Goal: Contribute content

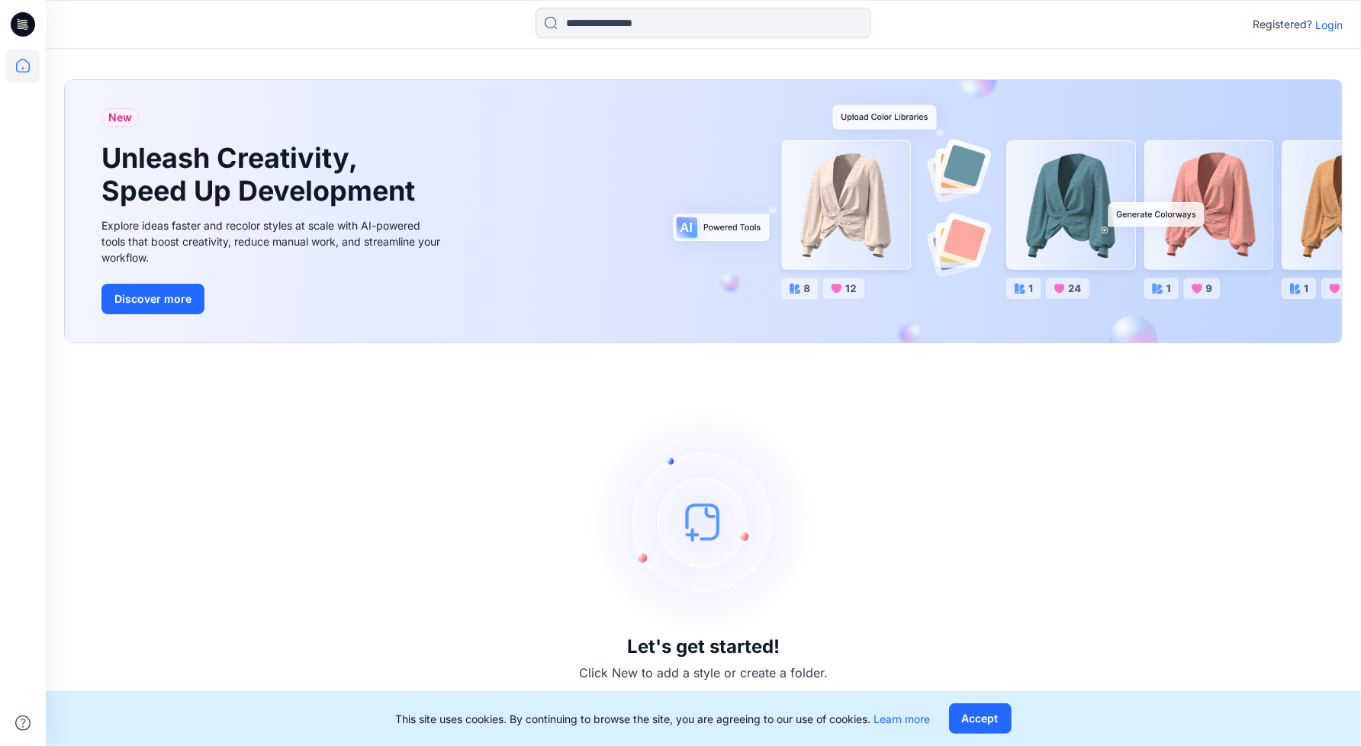
click at [412, 465] on div "Let's get started! Click New to add a style or create a folder." at bounding box center [703, 545] width 1279 height 366
click at [1326, 22] on p "Login" at bounding box center [1329, 25] width 27 height 16
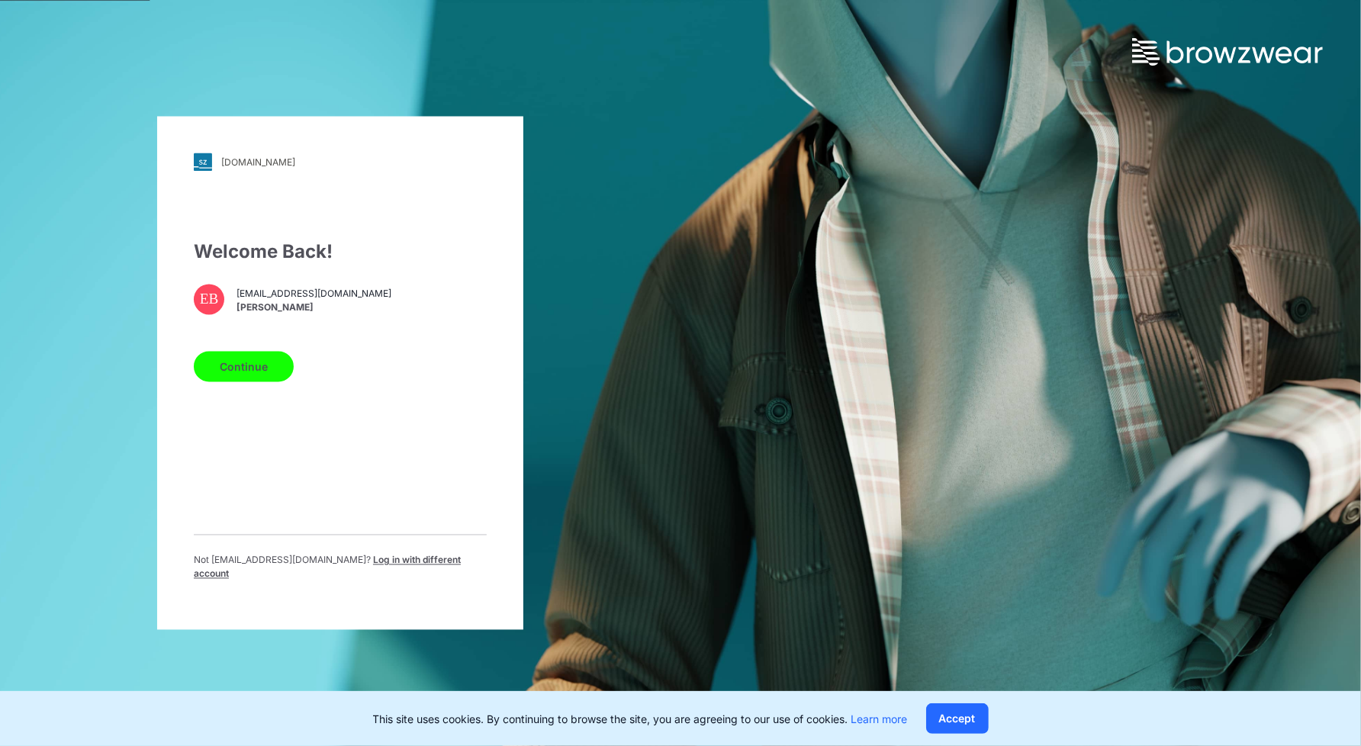
click at [256, 369] on button "Continue" at bounding box center [244, 367] width 100 height 31
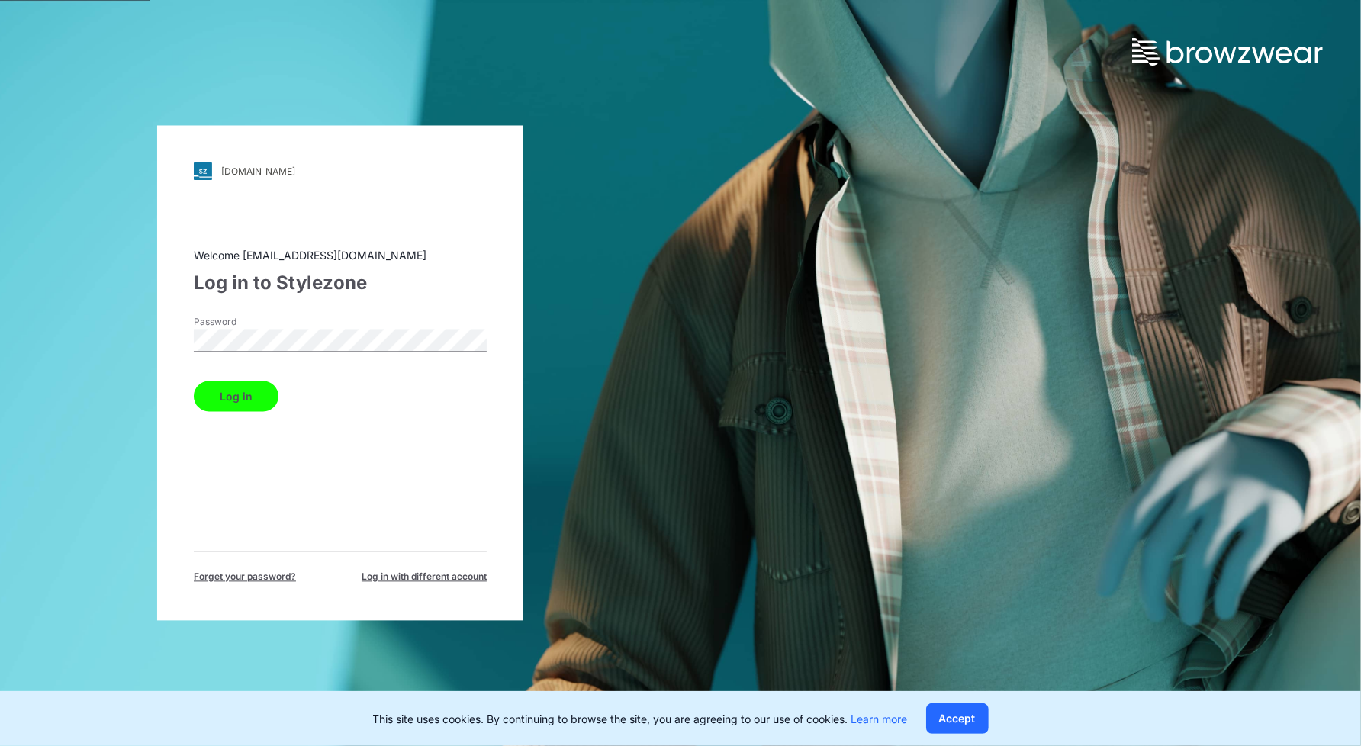
click at [194, 382] on button "Log in" at bounding box center [236, 397] width 85 height 31
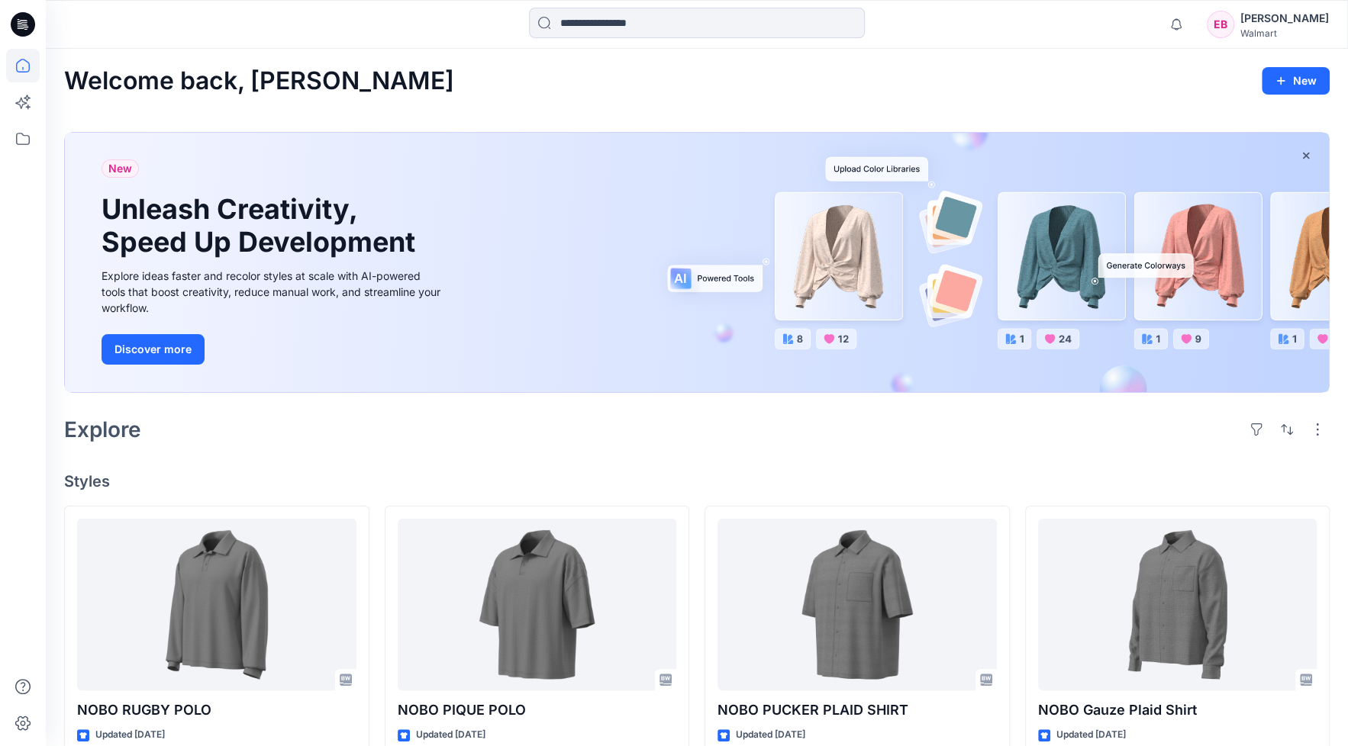
click at [21, 21] on icon at bounding box center [23, 24] width 24 height 24
click at [17, 139] on icon at bounding box center [23, 139] width 14 height 12
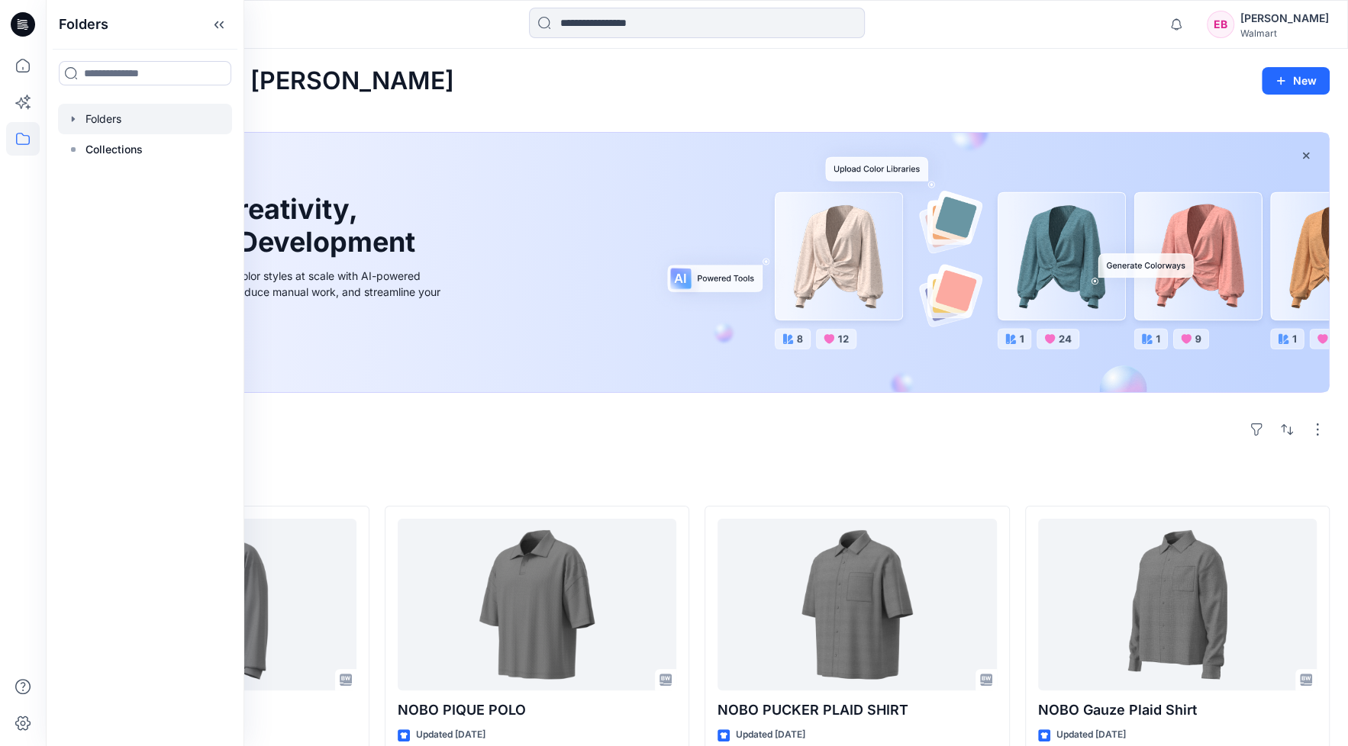
click at [90, 112] on div at bounding box center [145, 119] width 174 height 31
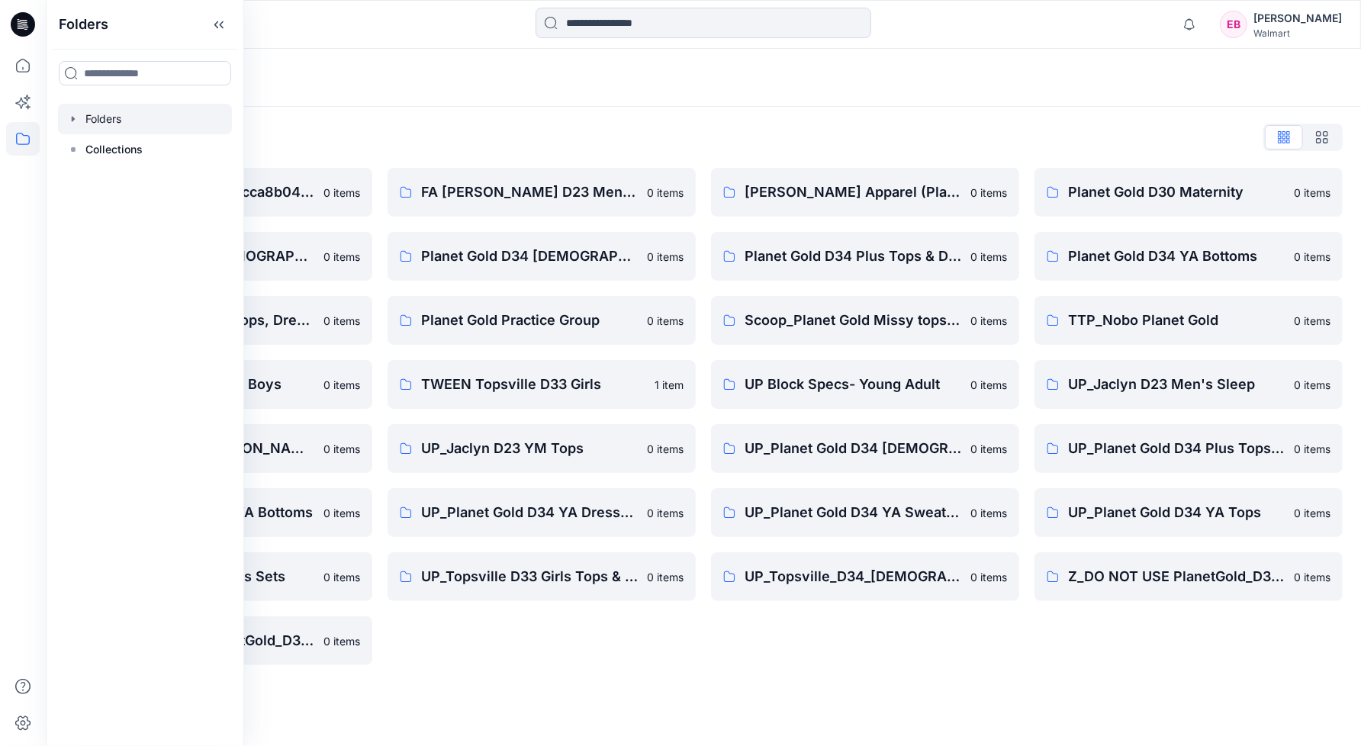
click at [536, 649] on div "FA Jaclyn D23 Men's Wovens 0 items Planet Gold D34 Ladies Plus Bottoms 0 items …" at bounding box center [542, 417] width 308 height 498
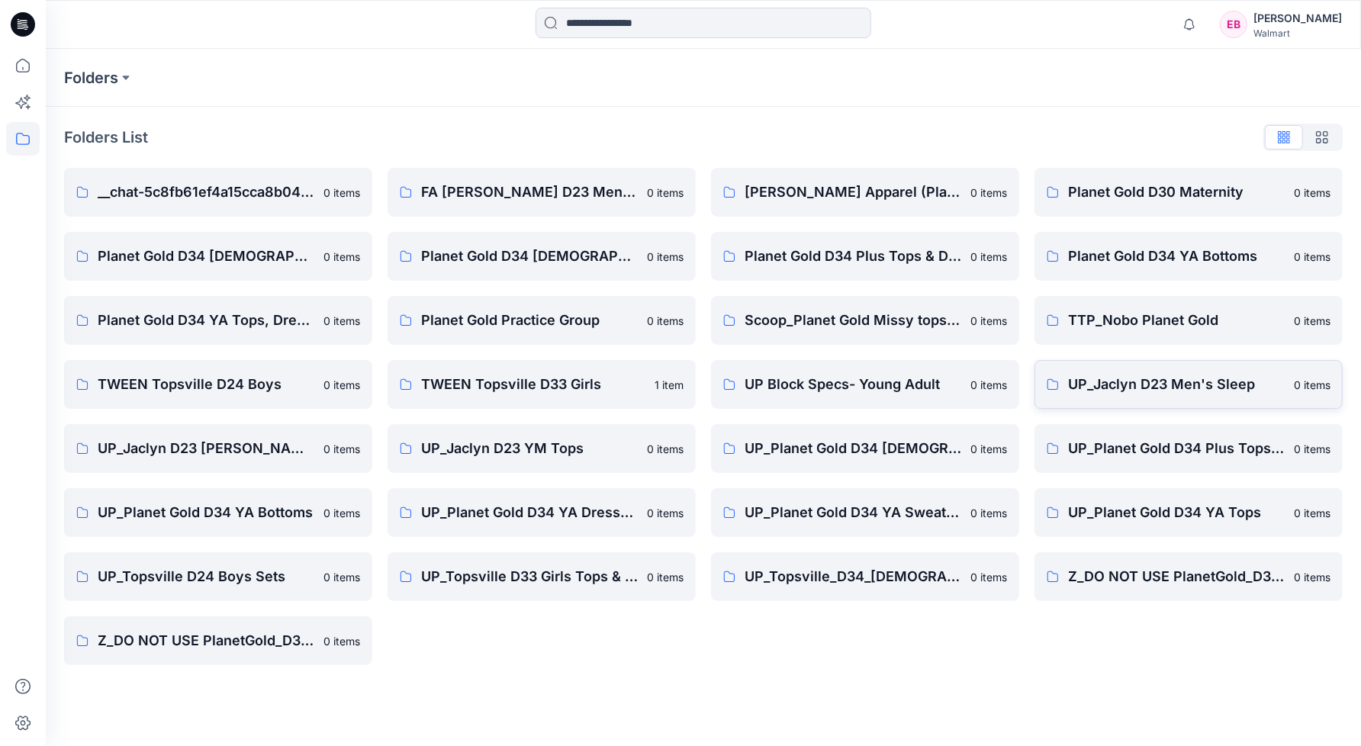
click at [1177, 379] on p "UP_Jaclyn D23 Men's Sleep" at bounding box center [1176, 384] width 217 height 21
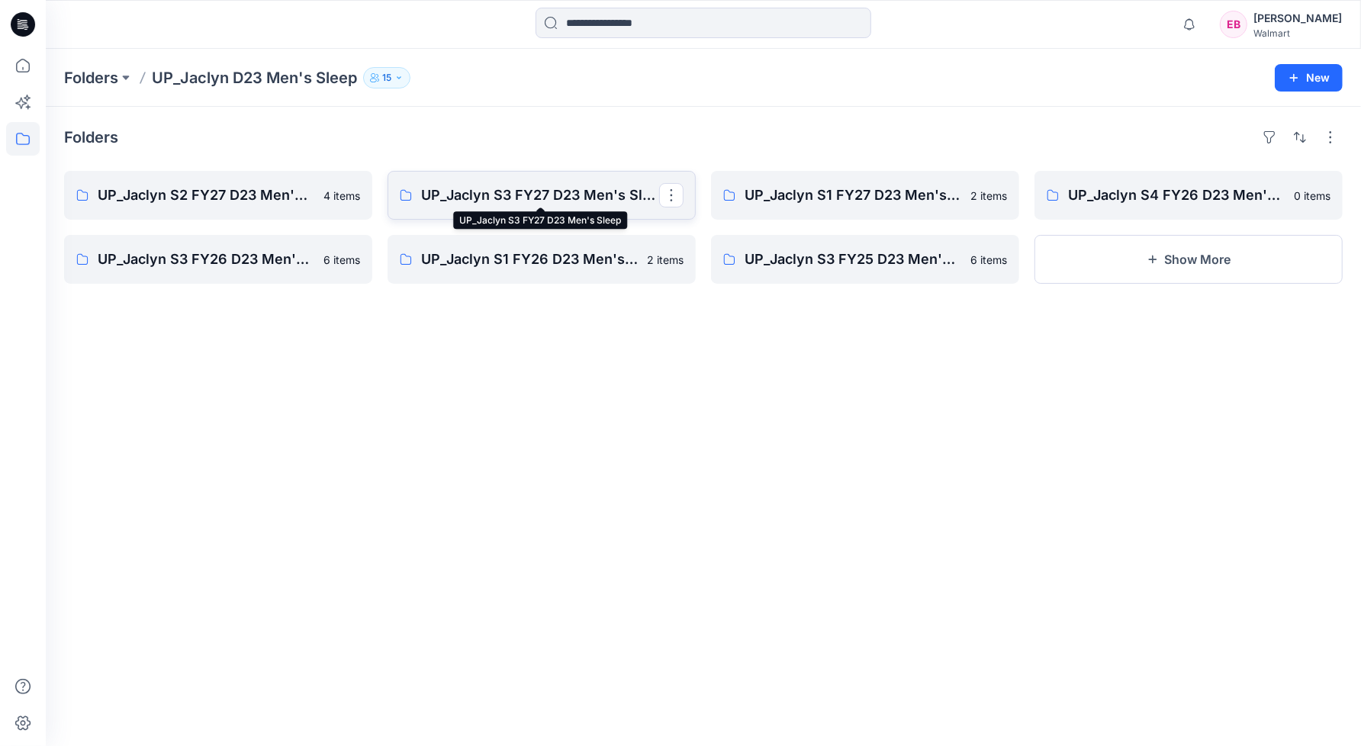
click at [530, 205] on p "UP_Jaclyn S3 FY27 D23 Men's Sleep" at bounding box center [540, 195] width 238 height 21
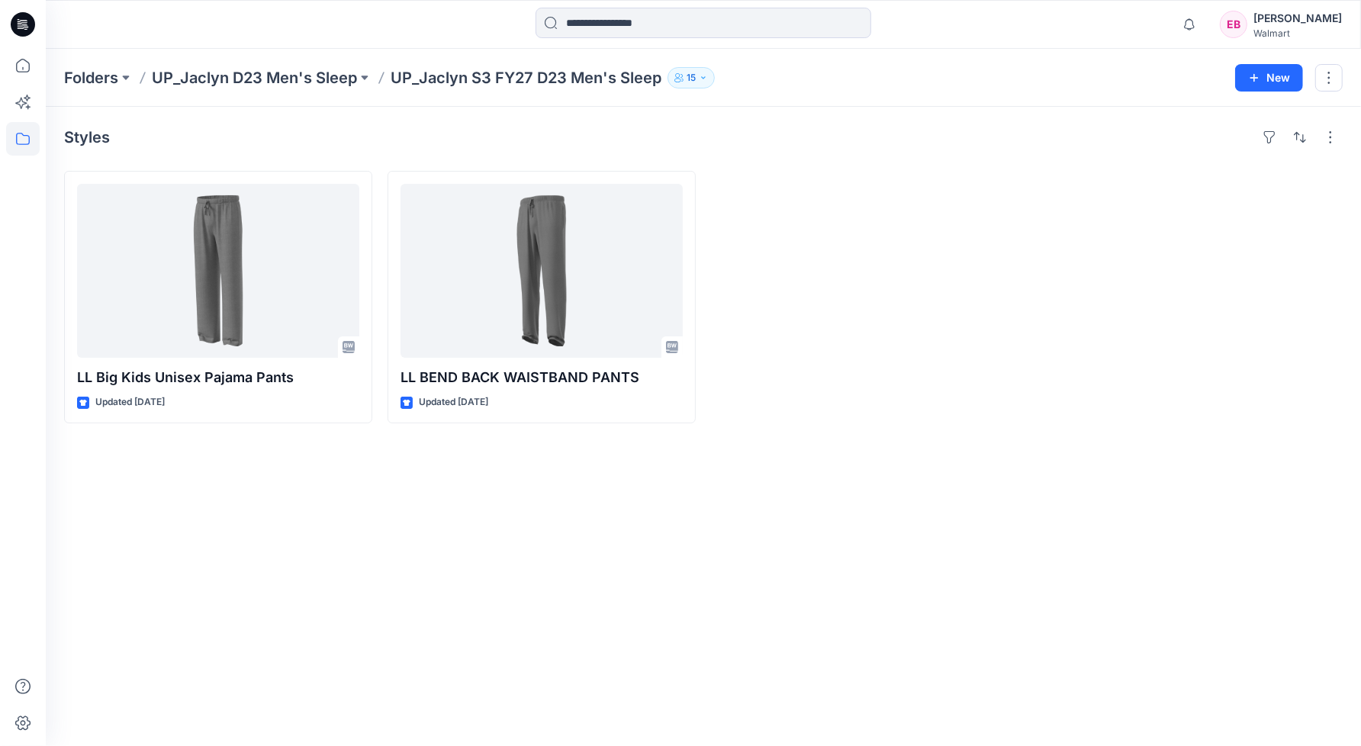
click at [1278, 19] on div "Ekaterina Bryzgalina" at bounding box center [1298, 18] width 89 height 18
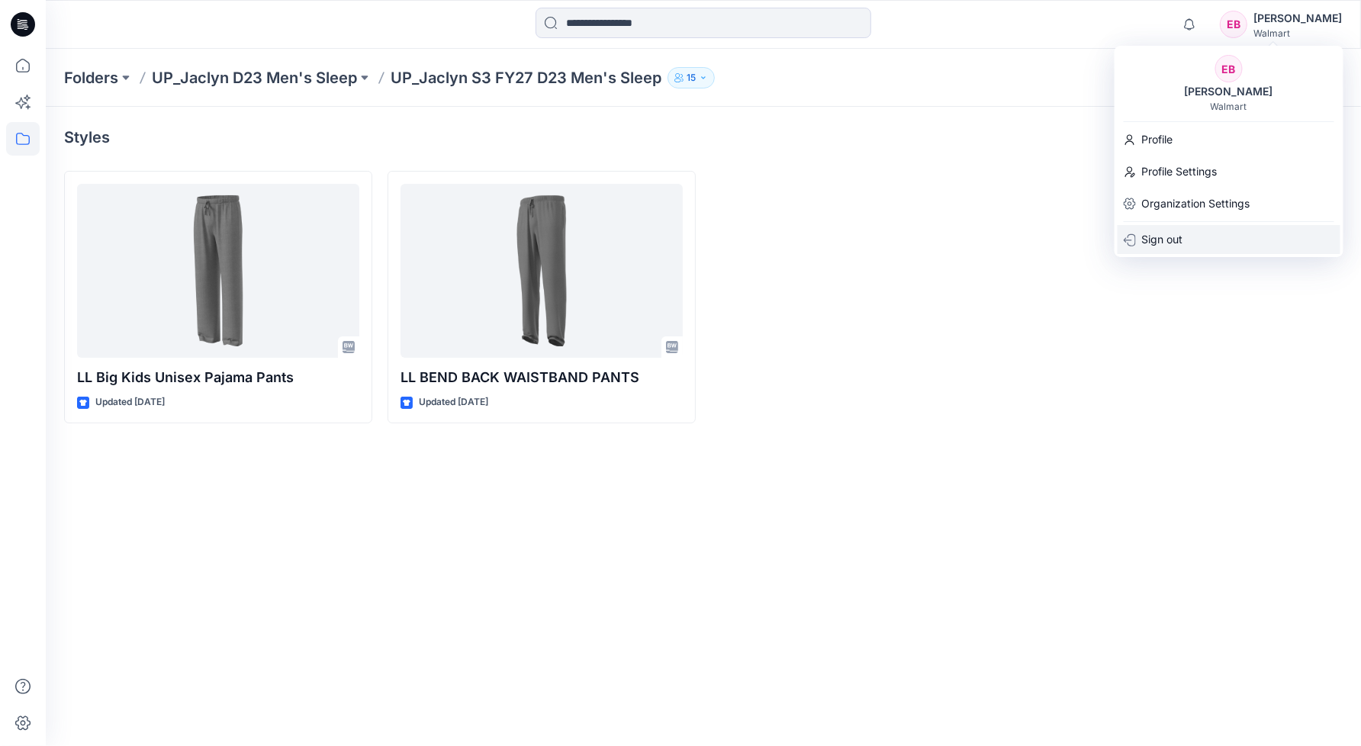
click at [1177, 235] on p "Sign out" at bounding box center [1162, 239] width 41 height 29
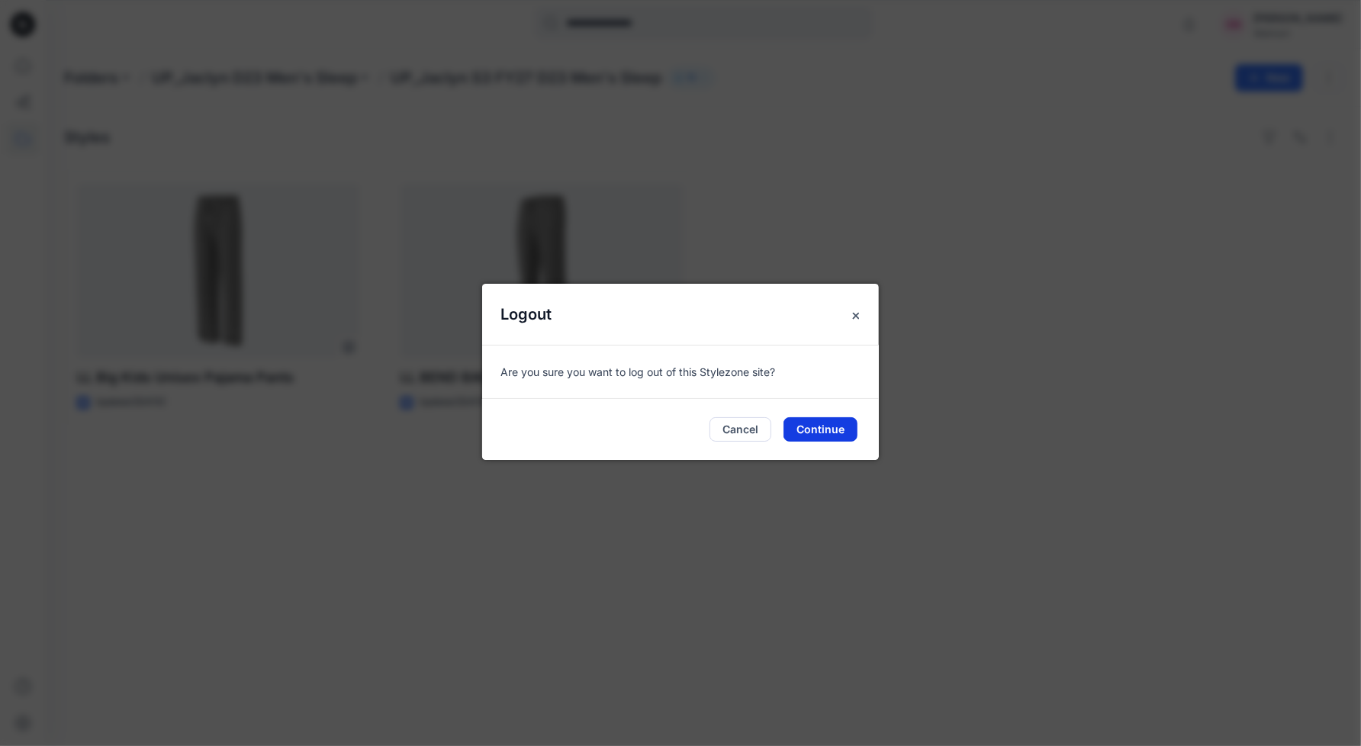
click at [840, 424] on button "Continue" at bounding box center [821, 429] width 74 height 24
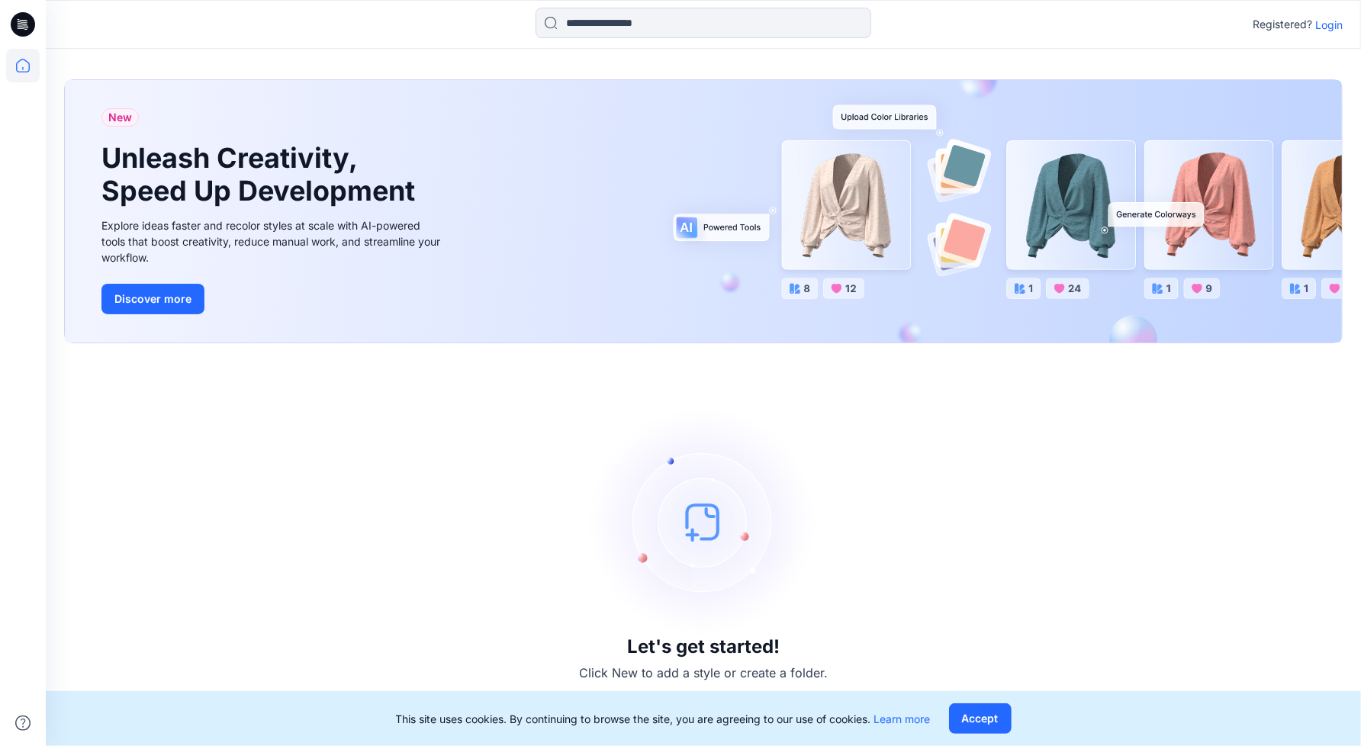
click at [1328, 22] on p "Login" at bounding box center [1329, 25] width 27 height 16
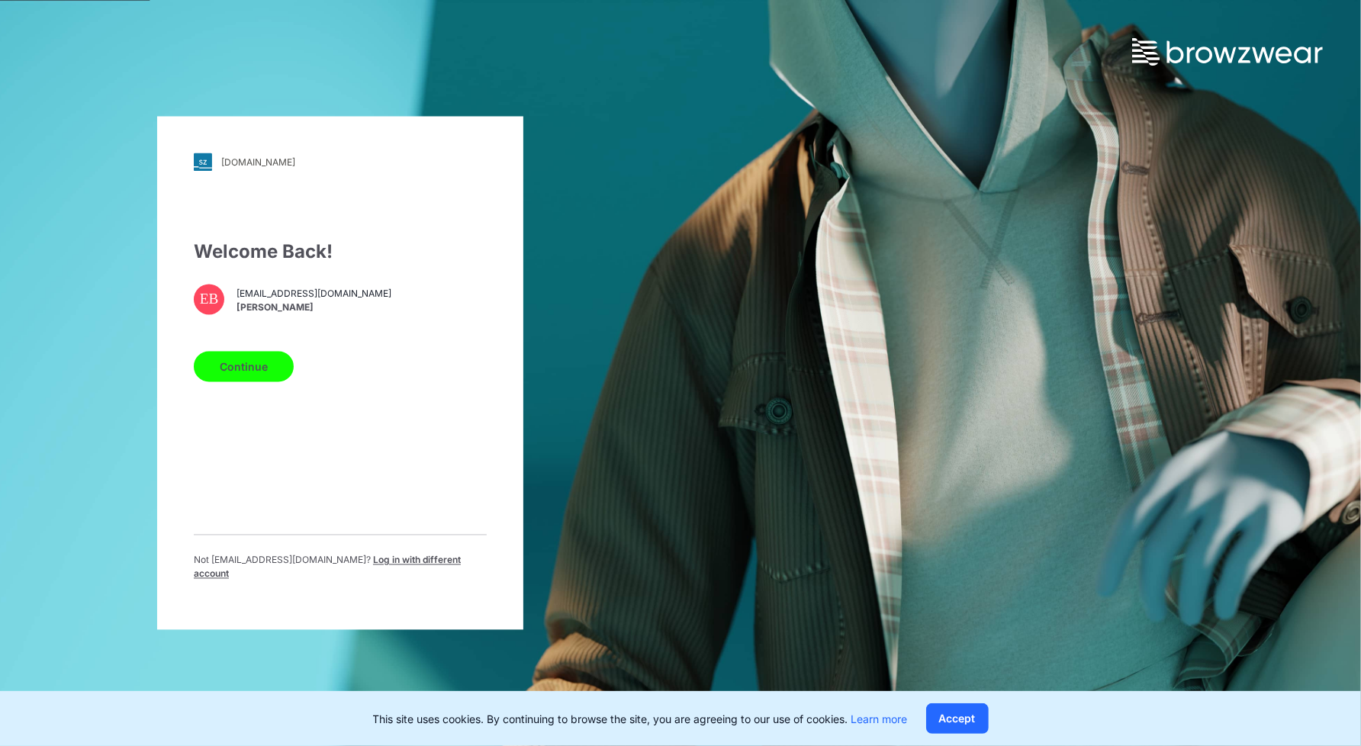
click at [427, 563] on span "Log in with different account" at bounding box center [327, 567] width 267 height 25
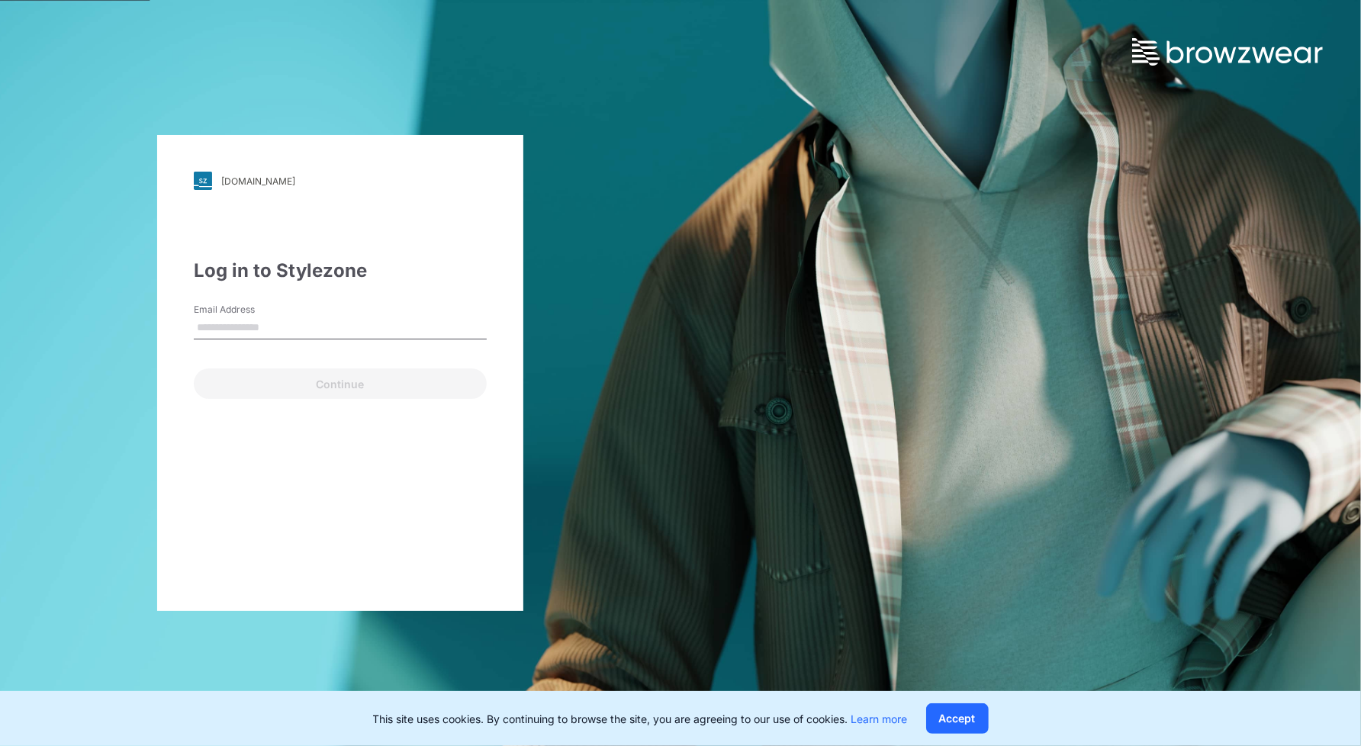
click at [295, 320] on input "Email Address" at bounding box center [340, 328] width 293 height 23
type input "**********"
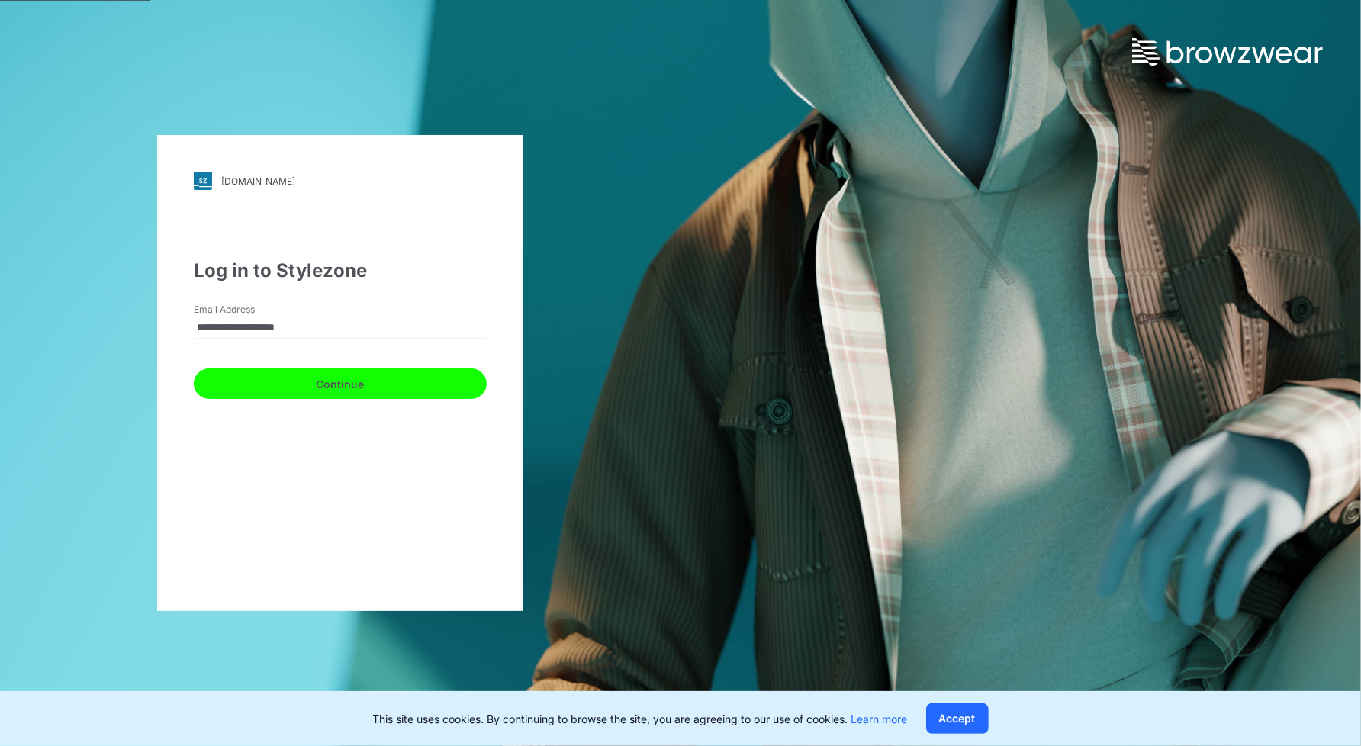
click at [299, 383] on button "Continue" at bounding box center [340, 384] width 293 height 31
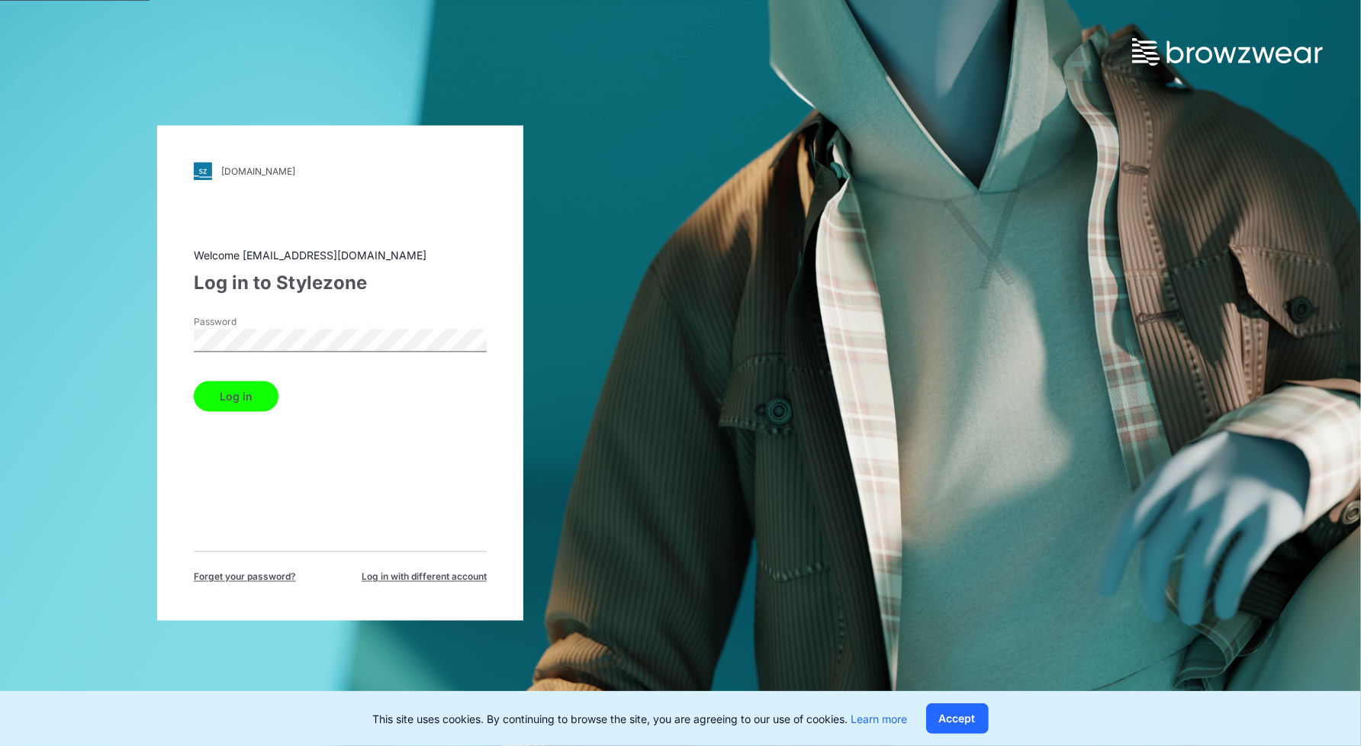
click at [194, 382] on button "Log in" at bounding box center [236, 397] width 85 height 31
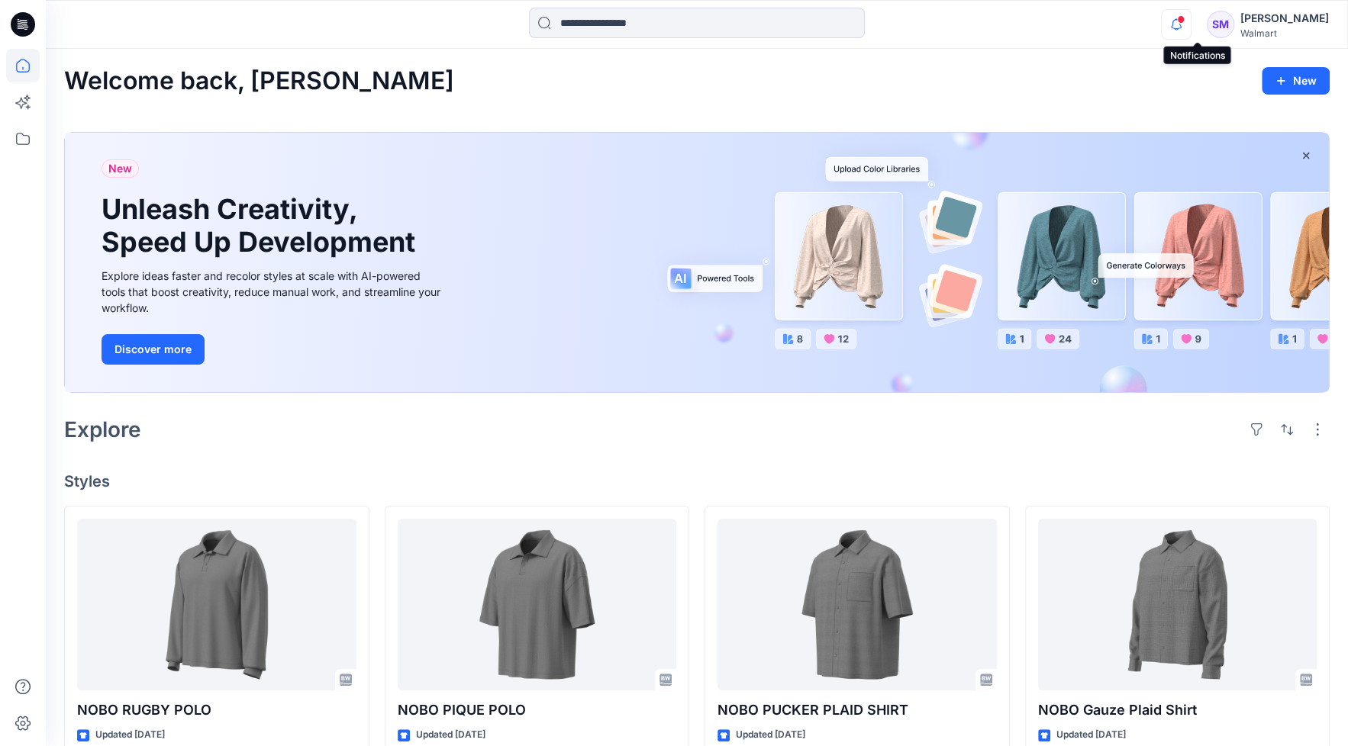
click at [1190, 25] on icon "button" at bounding box center [1175, 24] width 29 height 31
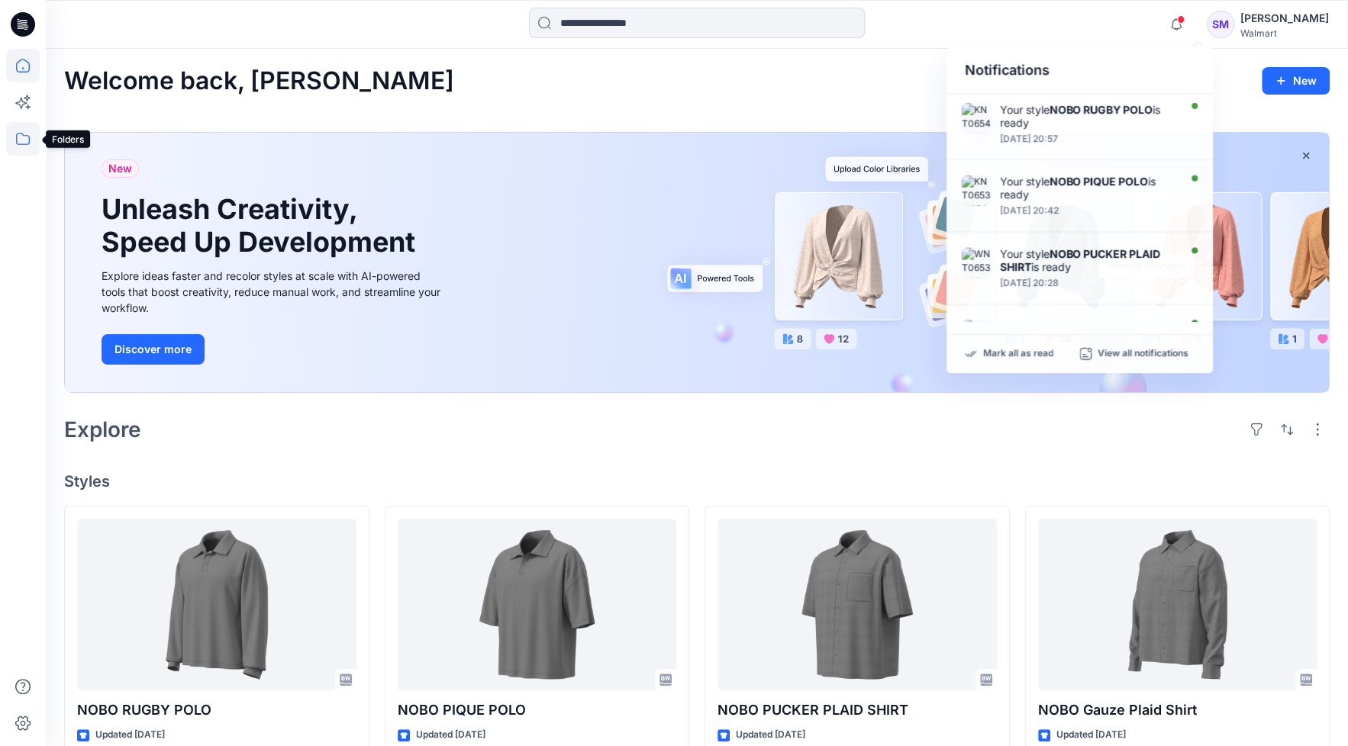
click at [14, 126] on icon at bounding box center [23, 139] width 34 height 34
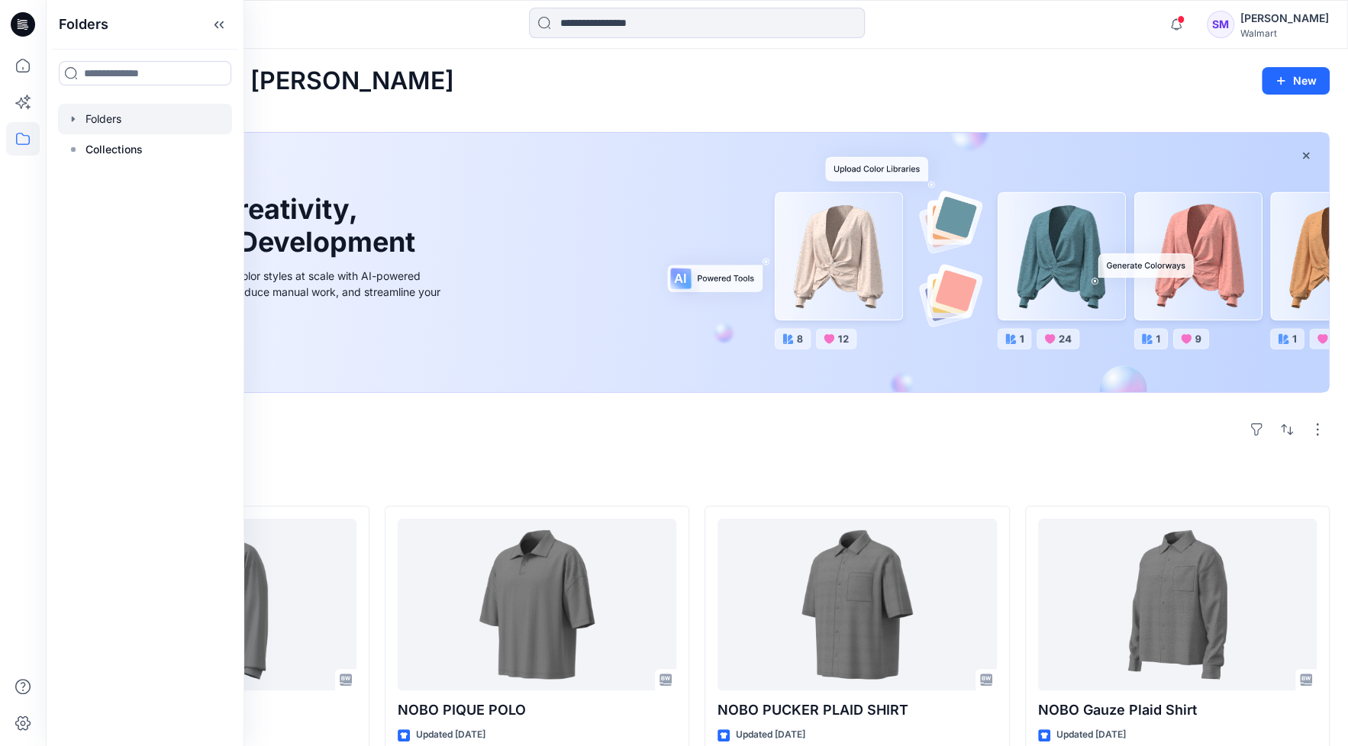
click at [89, 114] on div at bounding box center [145, 119] width 174 height 31
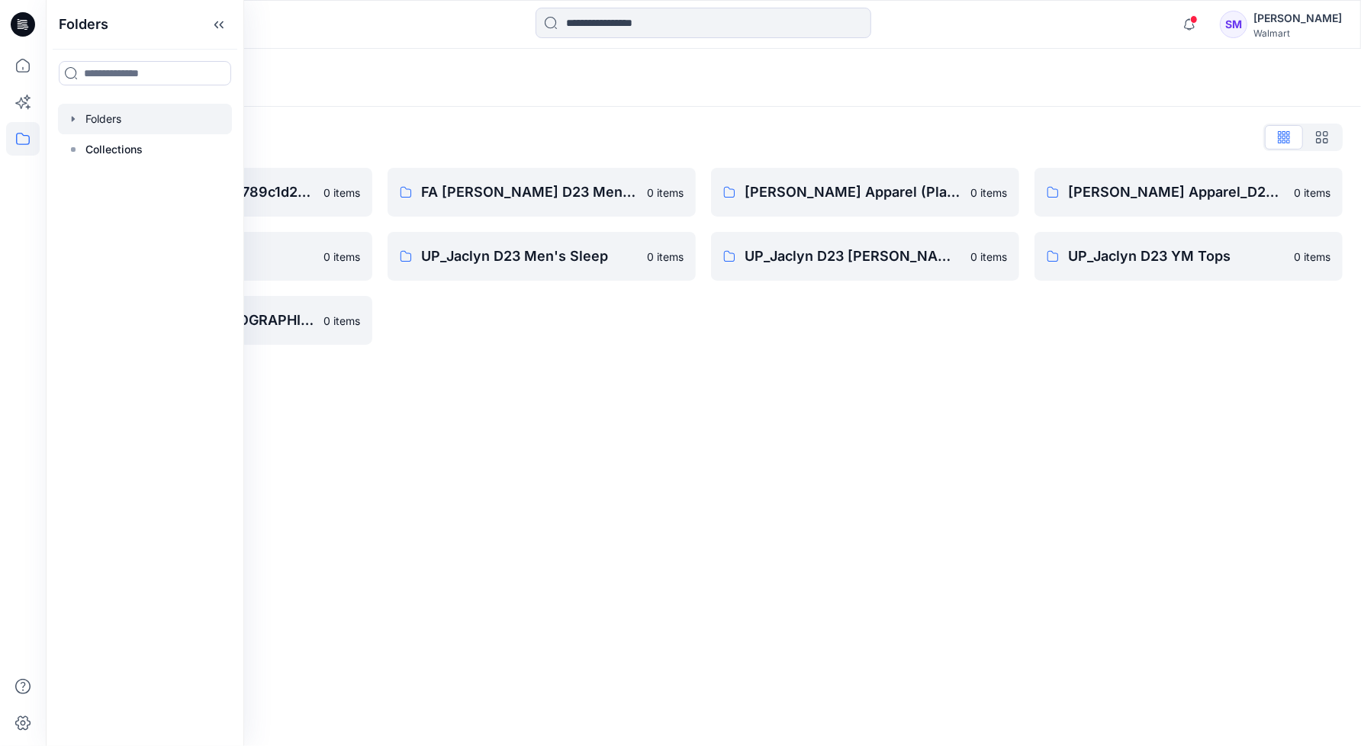
click at [760, 456] on div "Folders Folders List __chat-5a09cf79d3c9789c1d279b56-5e95916cf4a15c049e366b51 0…" at bounding box center [704, 397] width 1316 height 697
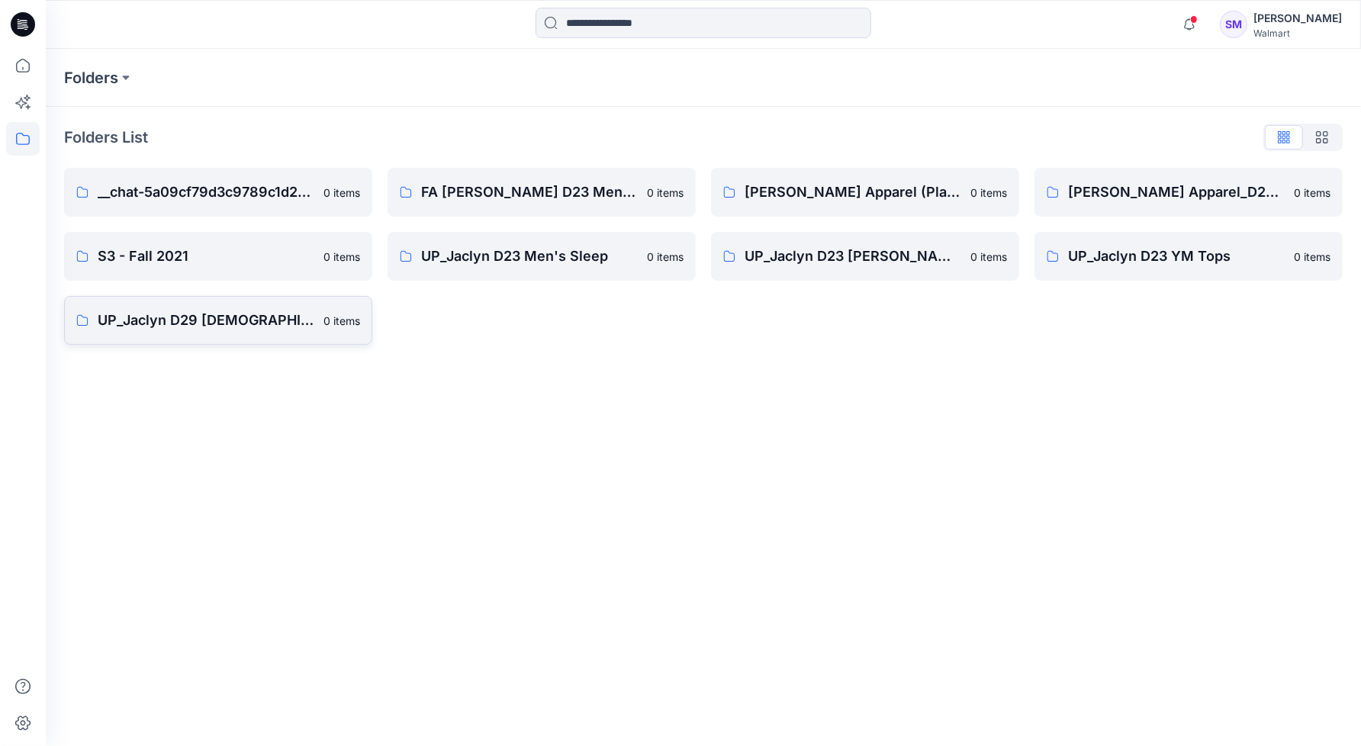
click at [248, 324] on p "UP_Jaclyn D29 [DEMOGRAPHIC_DATA] Sleep" at bounding box center [206, 320] width 217 height 21
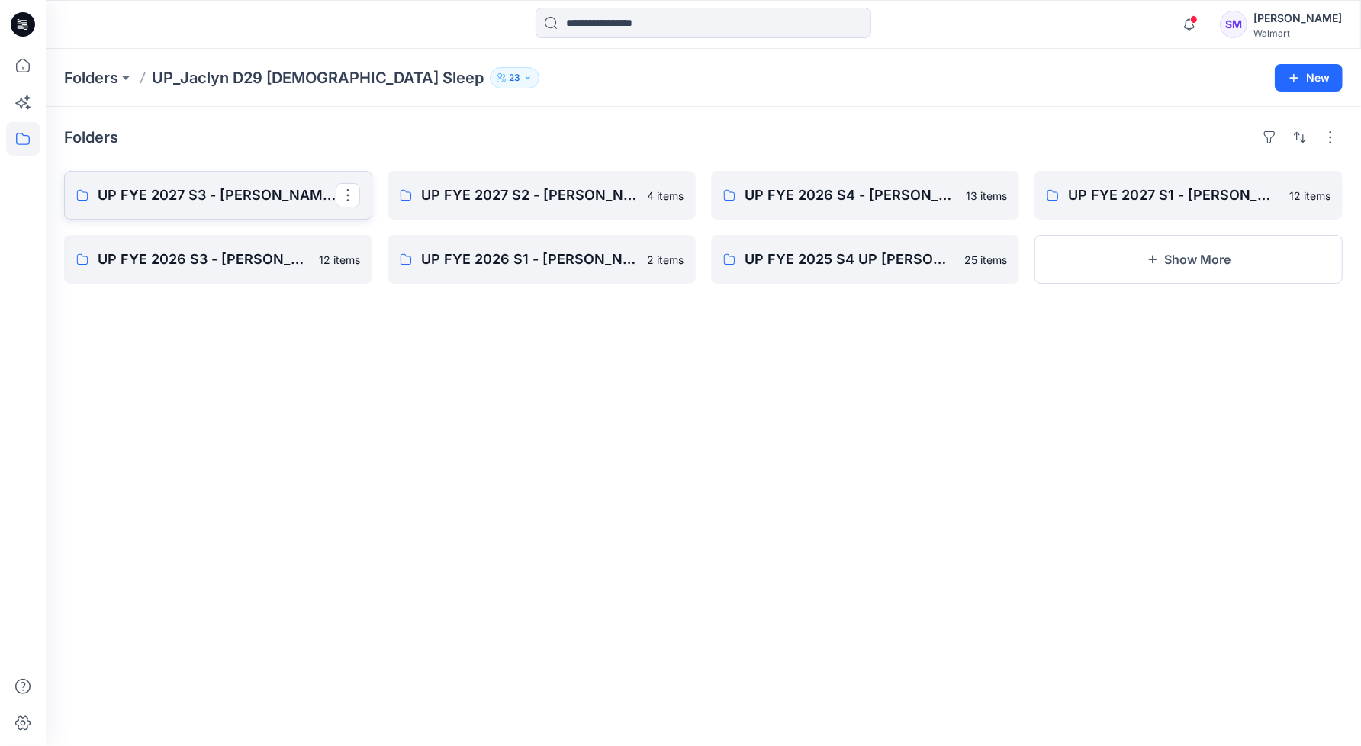
click at [244, 198] on p "UP FYE 2027 S3 - [PERSON_NAME] D29 [DEMOGRAPHIC_DATA] Sleepwear" at bounding box center [217, 195] width 238 height 21
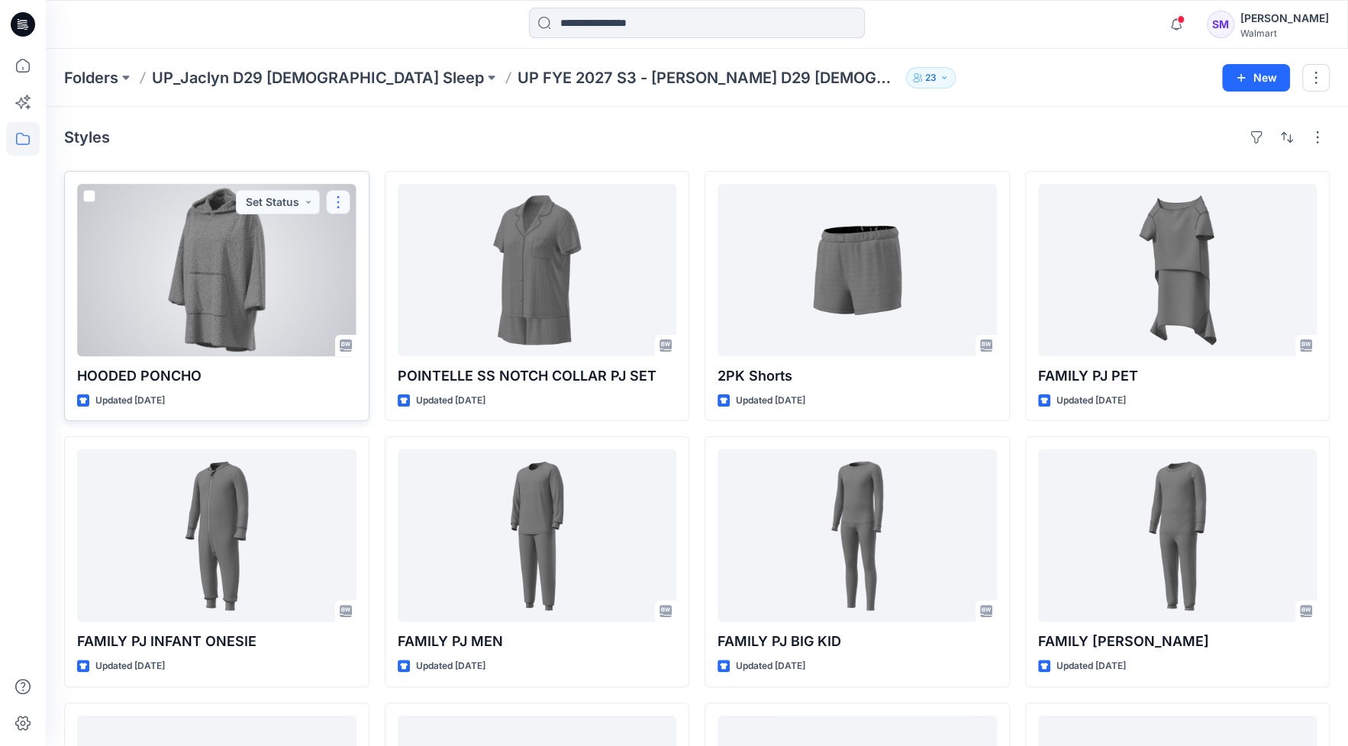
click at [337, 204] on button "button" at bounding box center [338, 202] width 24 height 24
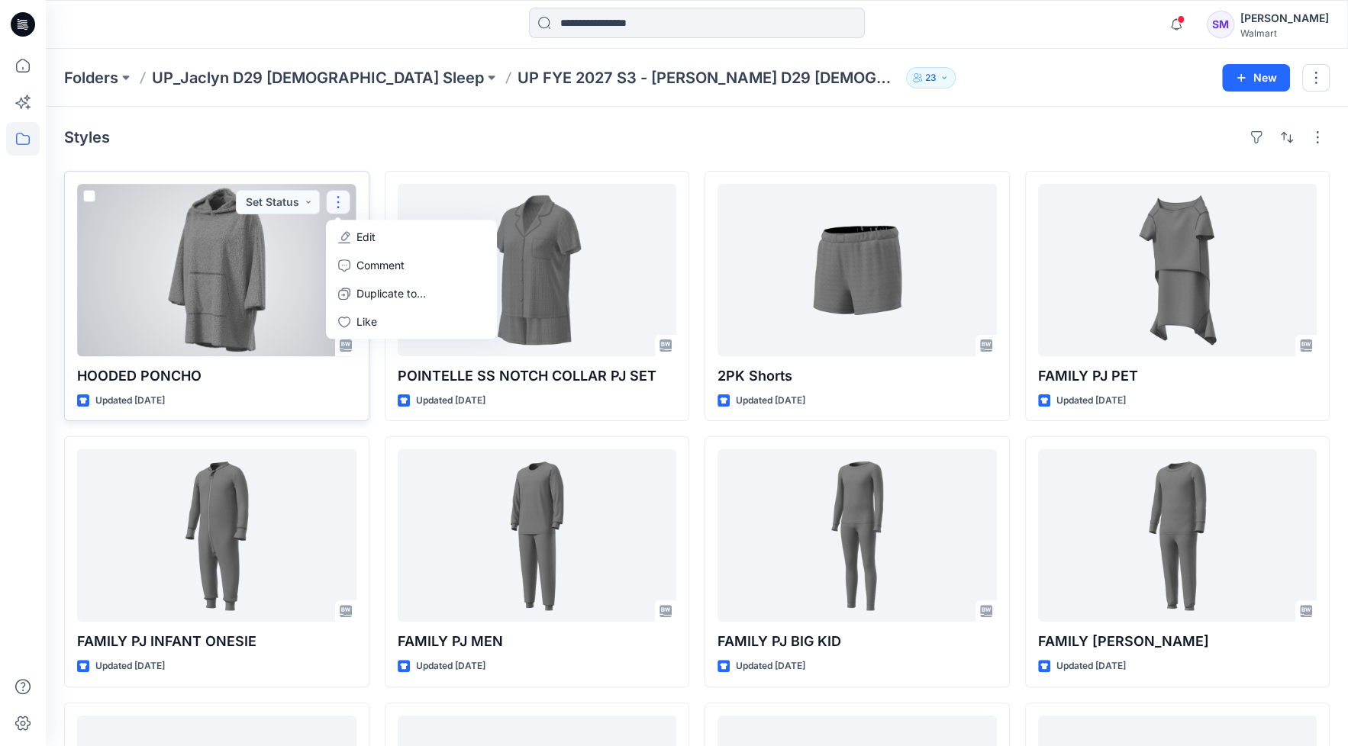
click at [374, 230] on p "Edit" at bounding box center [365, 237] width 19 height 16
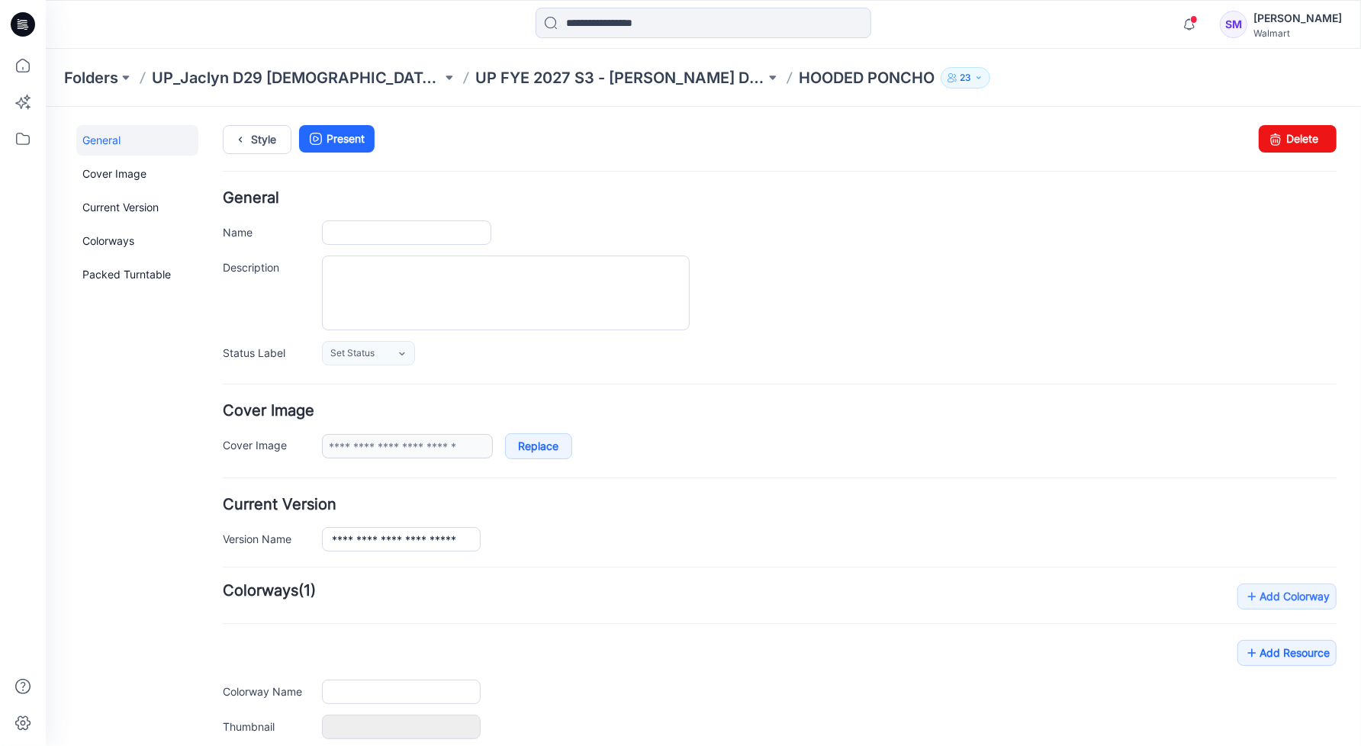
type input "**********"
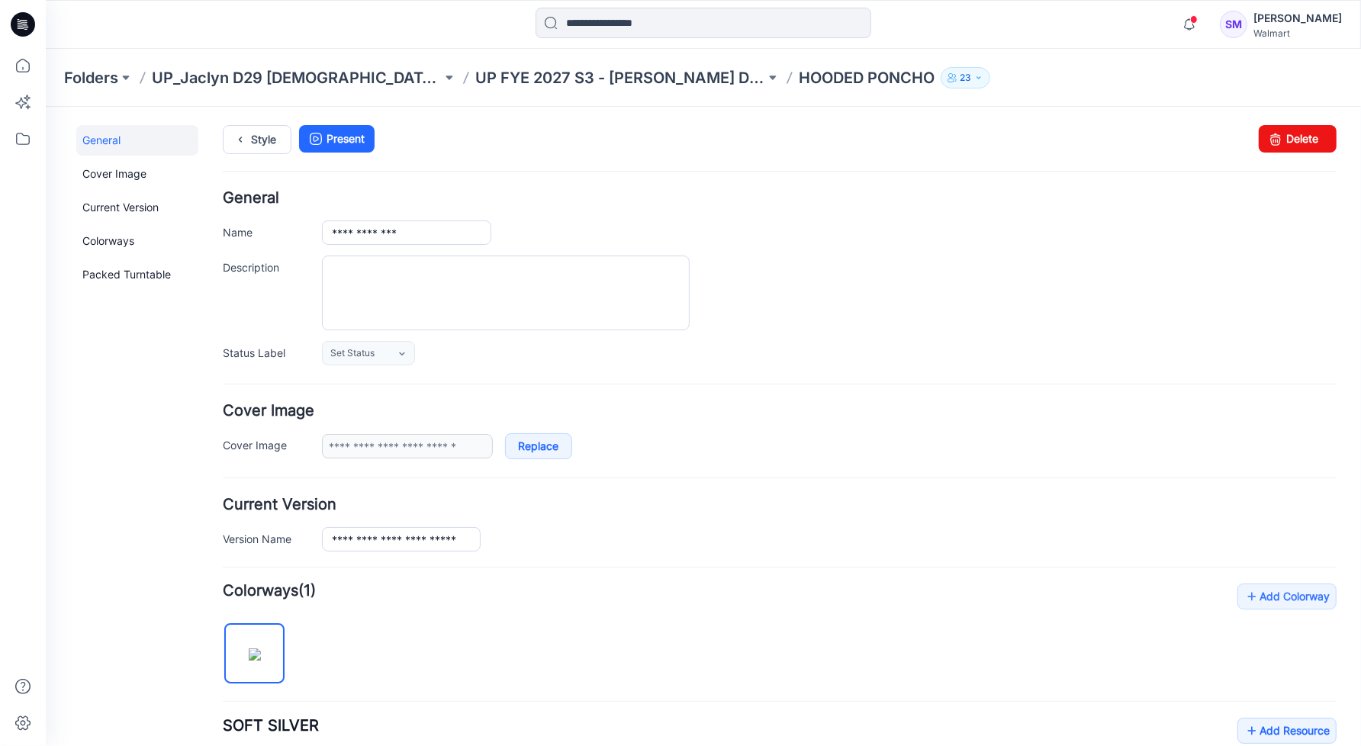
drag, startPoint x: 375, startPoint y: 536, endPoint x: 224, endPoint y: 527, distance: 151.3
click at [224, 527] on div "**********" at bounding box center [779, 539] width 1114 height 24
paste input "text"
type input "**********"
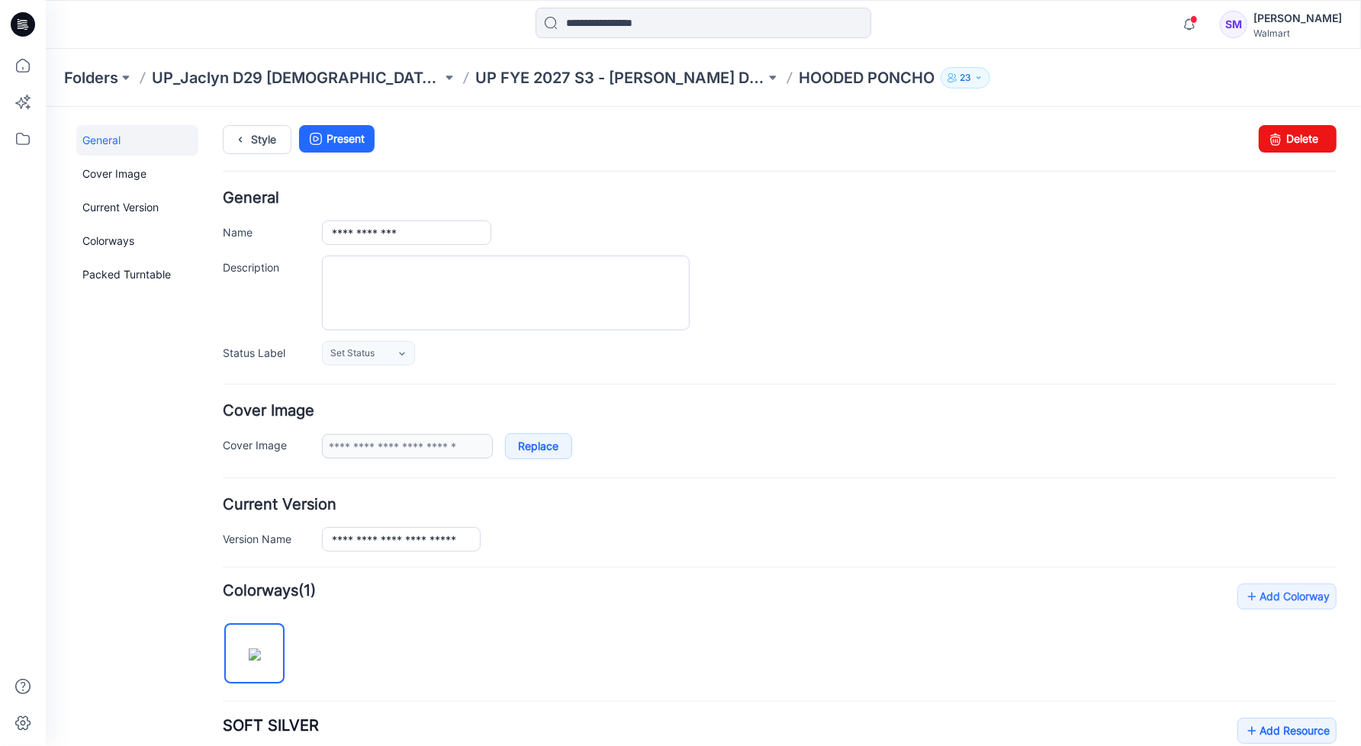
click at [801, 497] on h4 "Current Version" at bounding box center [779, 504] width 1114 height 14
click at [266, 132] on link "Style" at bounding box center [256, 138] width 69 height 29
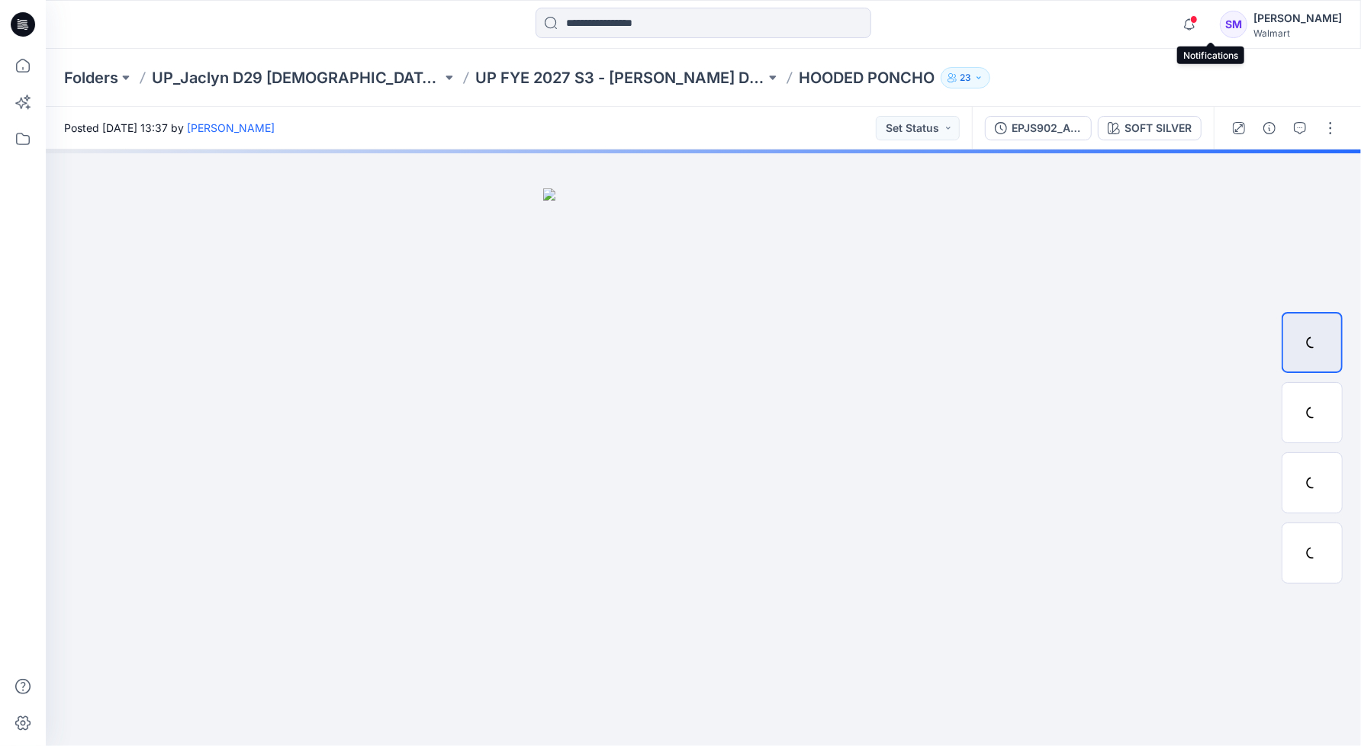
drag, startPoint x: 1213, startPoint y: 16, endPoint x: 1196, endPoint y: 42, distance: 31.3
click at [1198, 16] on span at bounding box center [1194, 19] width 8 height 8
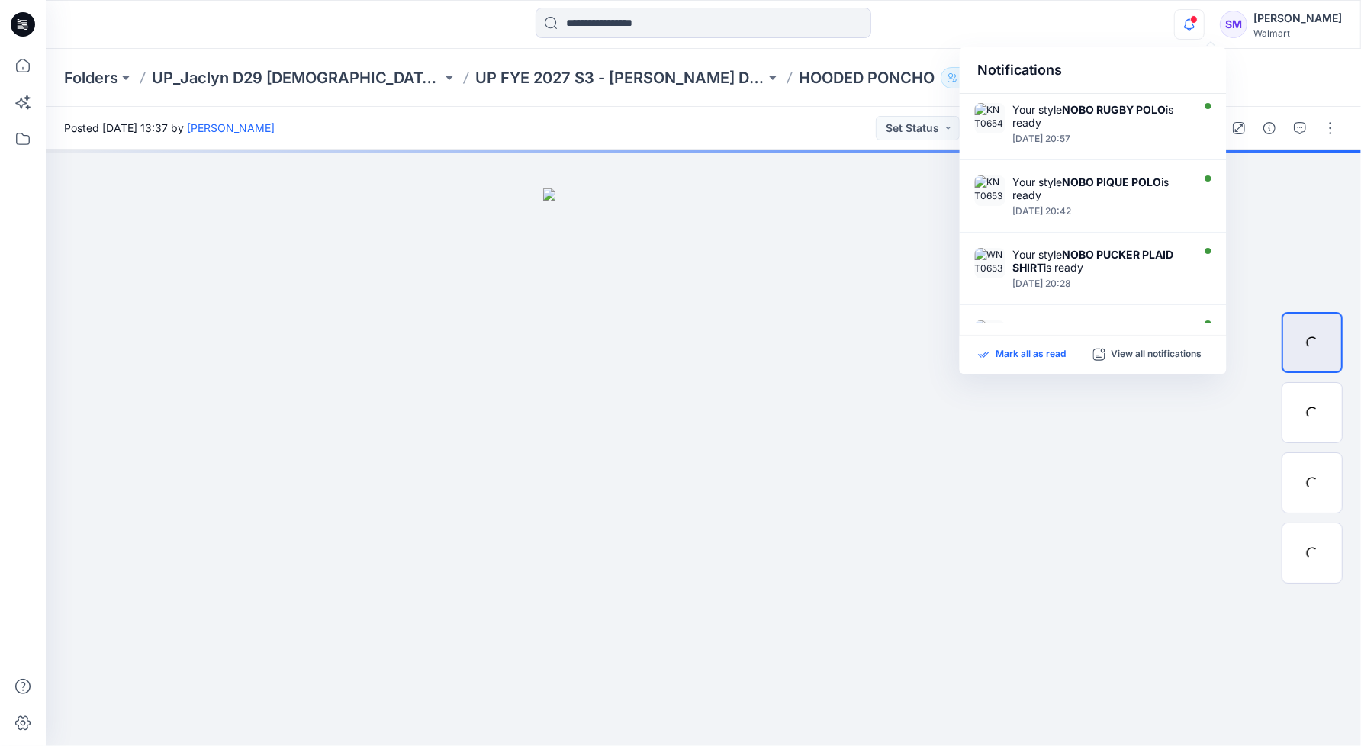
click at [1047, 355] on p "Mark all as read" at bounding box center [1032, 355] width 70 height 14
click at [677, 124] on div "Posted [DATE] 13:37 by [PERSON_NAME] Set Status" at bounding box center [509, 128] width 926 height 42
